Goal: Consume media (video, audio)

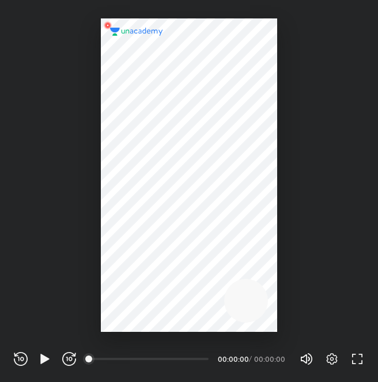
scroll to position [382, 378]
click at [43, 356] on icon "button" at bounding box center [44, 358] width 9 height 10
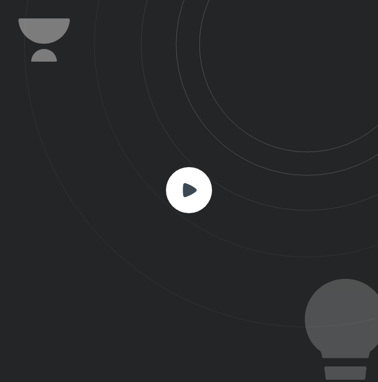
click at [185, 195] on icon at bounding box center [189, 189] width 14 height 14
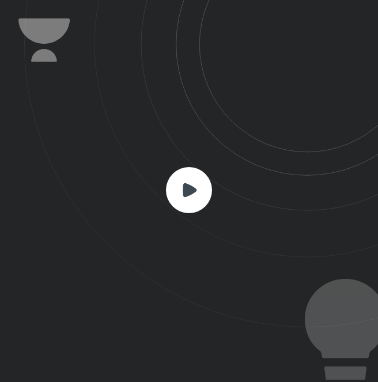
click at [185, 195] on icon at bounding box center [189, 189] width 14 height 14
